Goal: Information Seeking & Learning: Check status

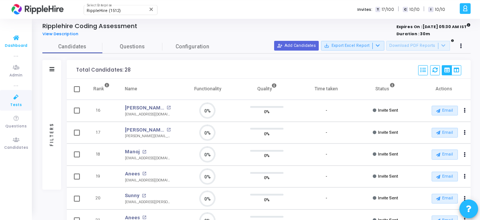
click at [15, 43] on span "Dashboard" at bounding box center [16, 46] width 23 height 6
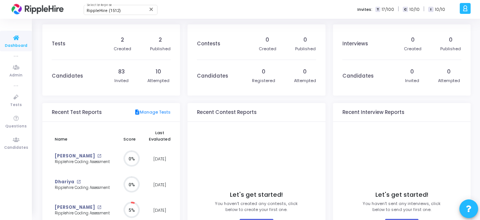
click at [12, 39] on icon at bounding box center [16, 37] width 16 height 9
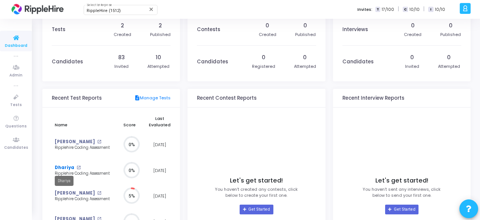
click at [69, 168] on link "Dhariya" at bounding box center [65, 168] width 20 height 6
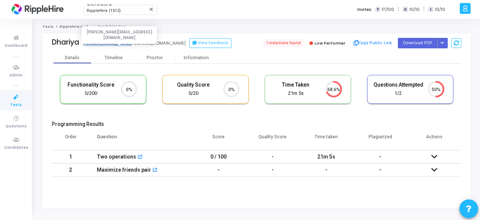
drag, startPoint x: 84, startPoint y: 44, endPoint x: 130, endPoint y: 44, distance: 46.5
click at [130, 44] on div "Dhariya dhairya@yopmail.com dhairya@yopmail.com View Feedback" at bounding box center [152, 43] width 201 height 11
copy div "dhairya@yopmail.com"
click at [23, 44] on span "Dashboard" at bounding box center [16, 46] width 23 height 6
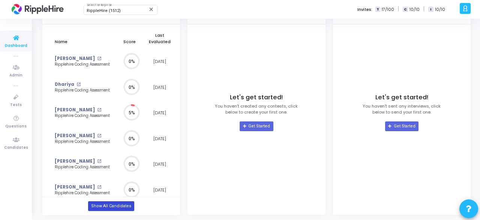
click at [122, 206] on link "Show All Candidates" at bounding box center [111, 206] width 46 height 10
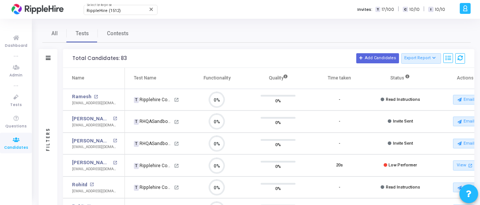
click at [49, 143] on div "Filters" at bounding box center [48, 139] width 7 height 83
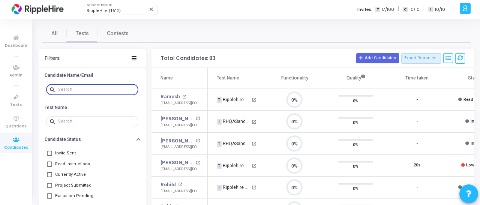
click at [78, 90] on input "text" at bounding box center [96, 89] width 77 height 5
paste input "[EMAIL_ADDRESS][DOMAIN_NAME]"
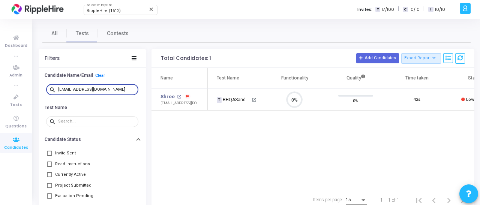
type input "[EMAIL_ADDRESS][DOMAIN_NAME]"
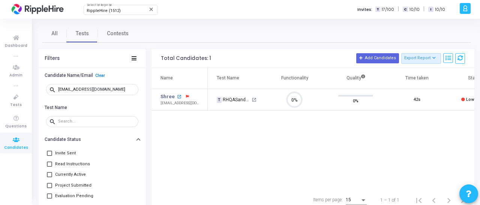
click at [177, 97] on mat-icon "open_in_new" at bounding box center [179, 97] width 4 height 4
click at [378, 59] on button "Add Candidates" at bounding box center [377, 58] width 43 height 10
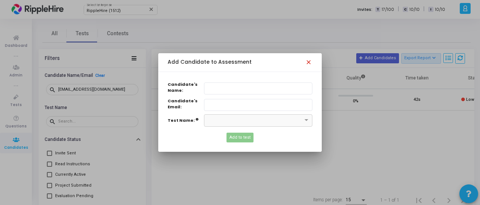
click at [310, 63] on mat-icon "close" at bounding box center [309, 63] width 9 height 9
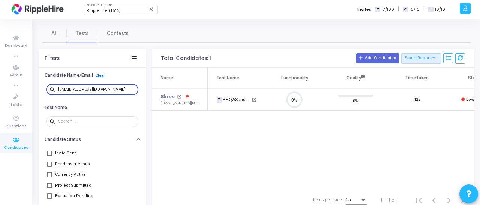
click at [121, 91] on input "[EMAIL_ADDRESS][DOMAIN_NAME]" at bounding box center [96, 89] width 77 height 5
drag, startPoint x: 121, startPoint y: 91, endPoint x: 34, endPoint y: 84, distance: 87.4
click at [58, 87] on input "[EMAIL_ADDRESS][DOMAIN_NAME]" at bounding box center [96, 89] width 77 height 5
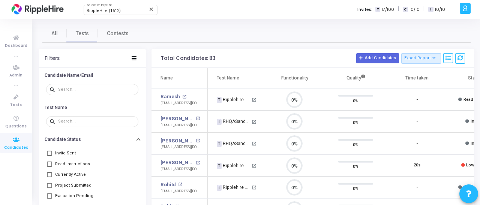
click at [280, 41] on div "All Tests Contests" at bounding box center [256, 33] width 429 height 18
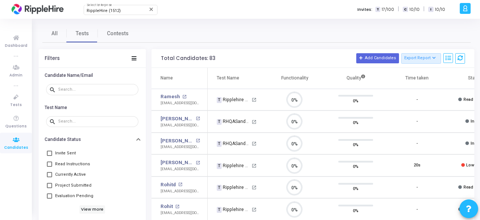
scroll to position [0, 0]
click at [300, 37] on div "All Tests Contests" at bounding box center [256, 33] width 429 height 18
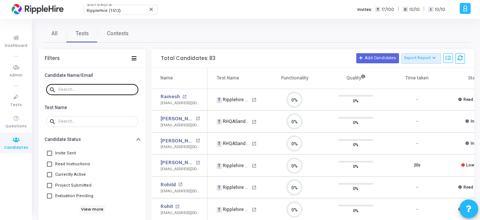
click at [85, 92] on div at bounding box center [96, 89] width 77 height 12
paste input "amit123@yopmail.com"
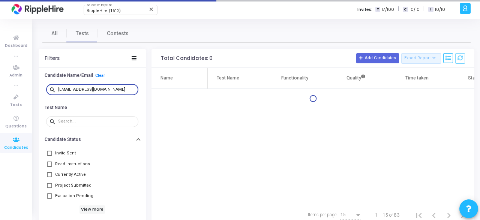
type input "amit123@yopmail.com"
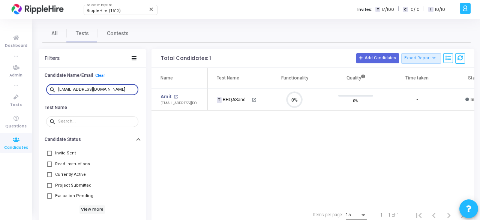
drag, startPoint x: 108, startPoint y: 90, endPoint x: 17, endPoint y: 83, distance: 91.8
click at [58, 87] on input "amit123@yopmail.com" at bounding box center [96, 89] width 77 height 5
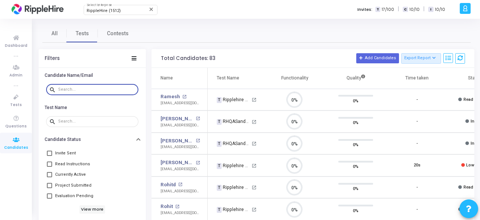
scroll to position [19, 22]
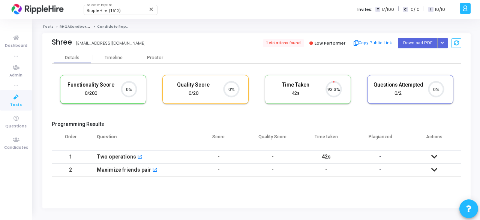
scroll to position [0, 0]
